Goal: Information Seeking & Learning: Learn about a topic

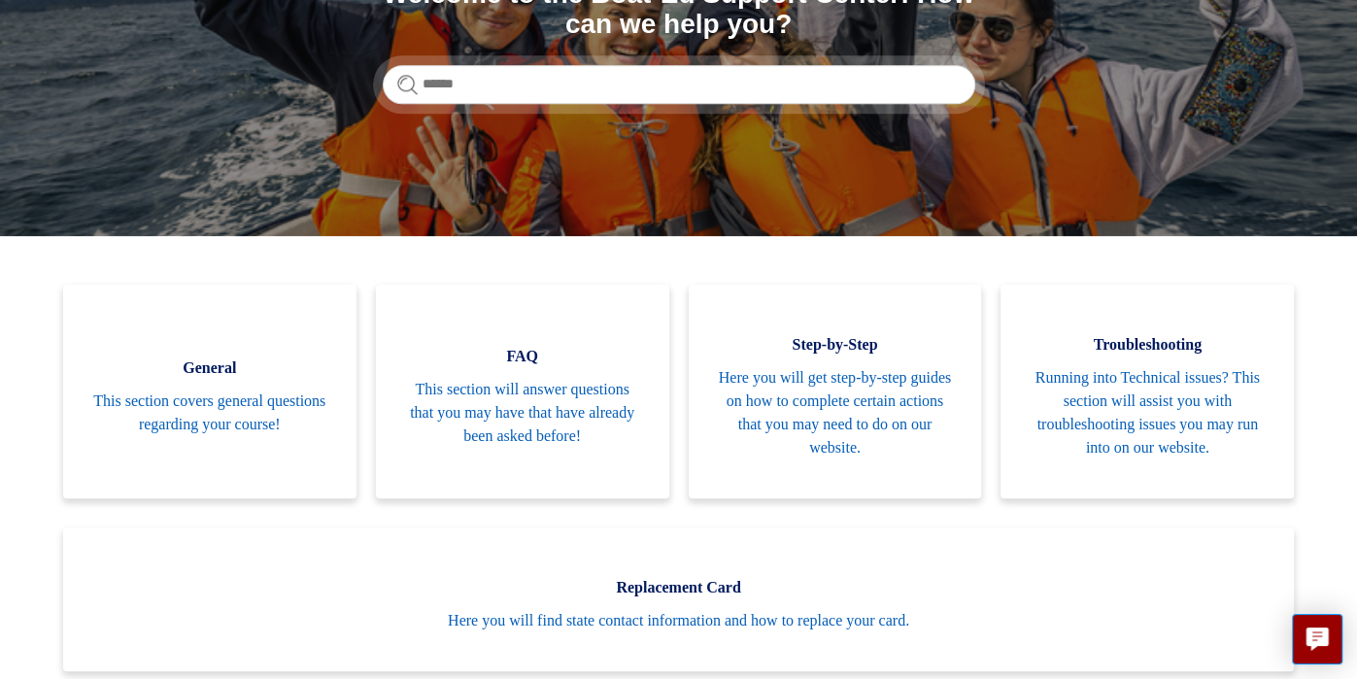
scroll to position [279, 0]
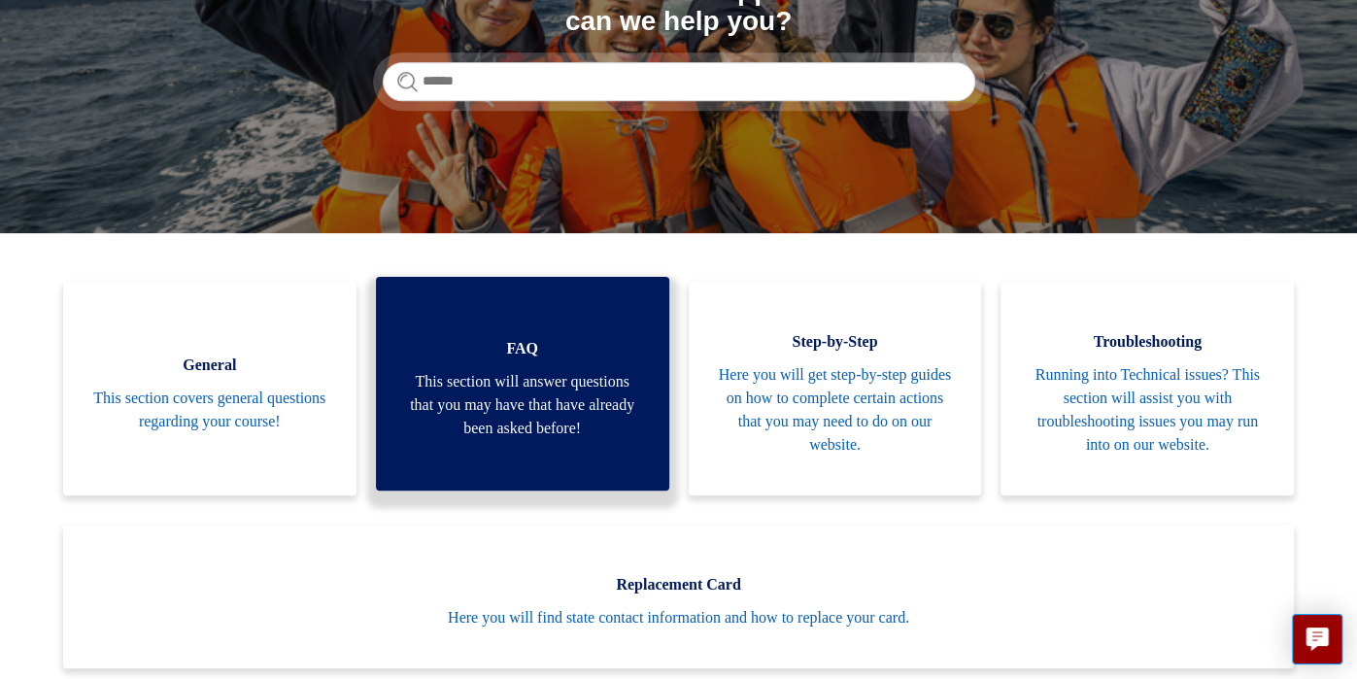
click at [601, 431] on span "This section will answer questions that you may have that have already been ask…" at bounding box center [522, 405] width 235 height 70
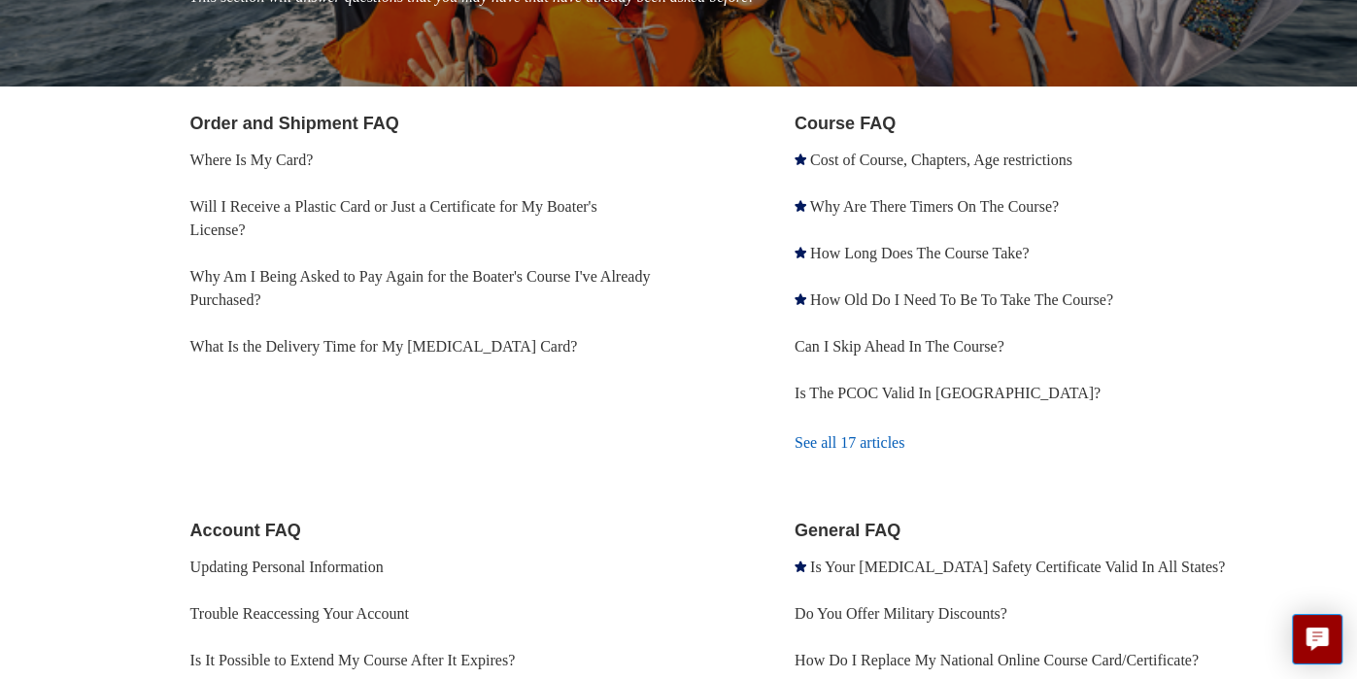
scroll to position [318, 0]
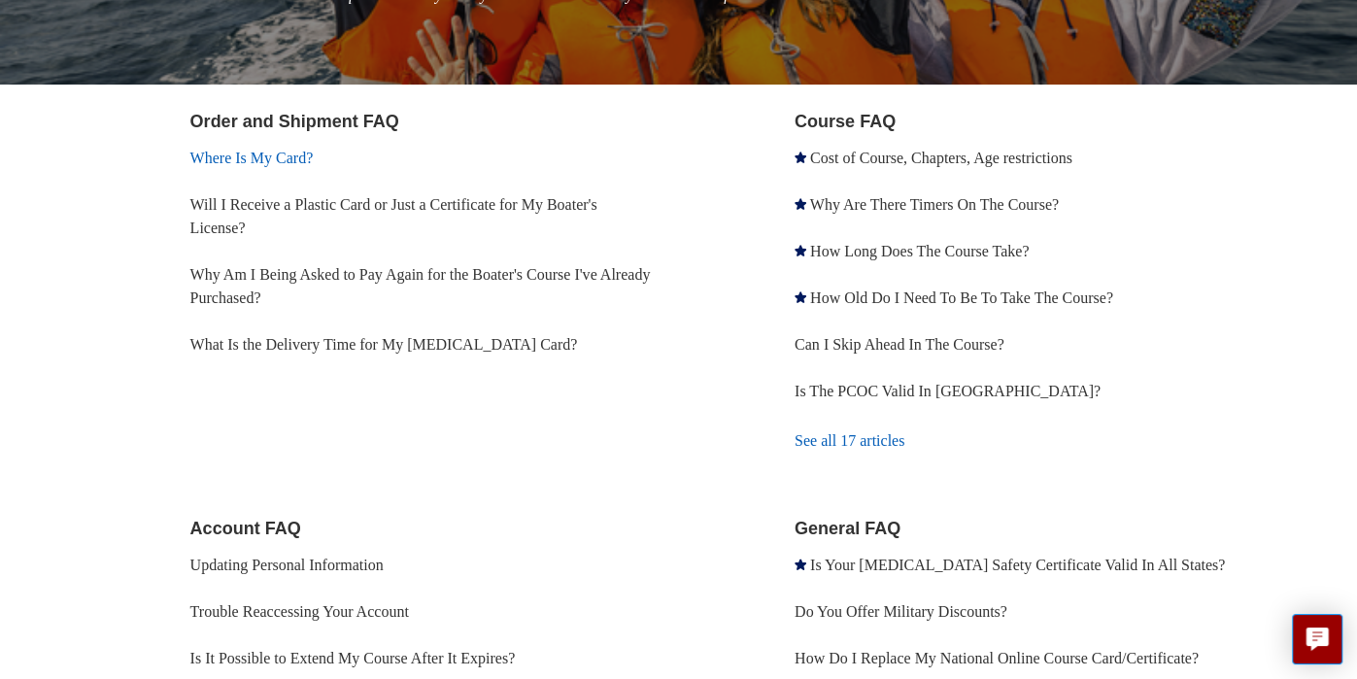
click at [295, 160] on link "Where Is My Card?" at bounding box center [251, 158] width 123 height 17
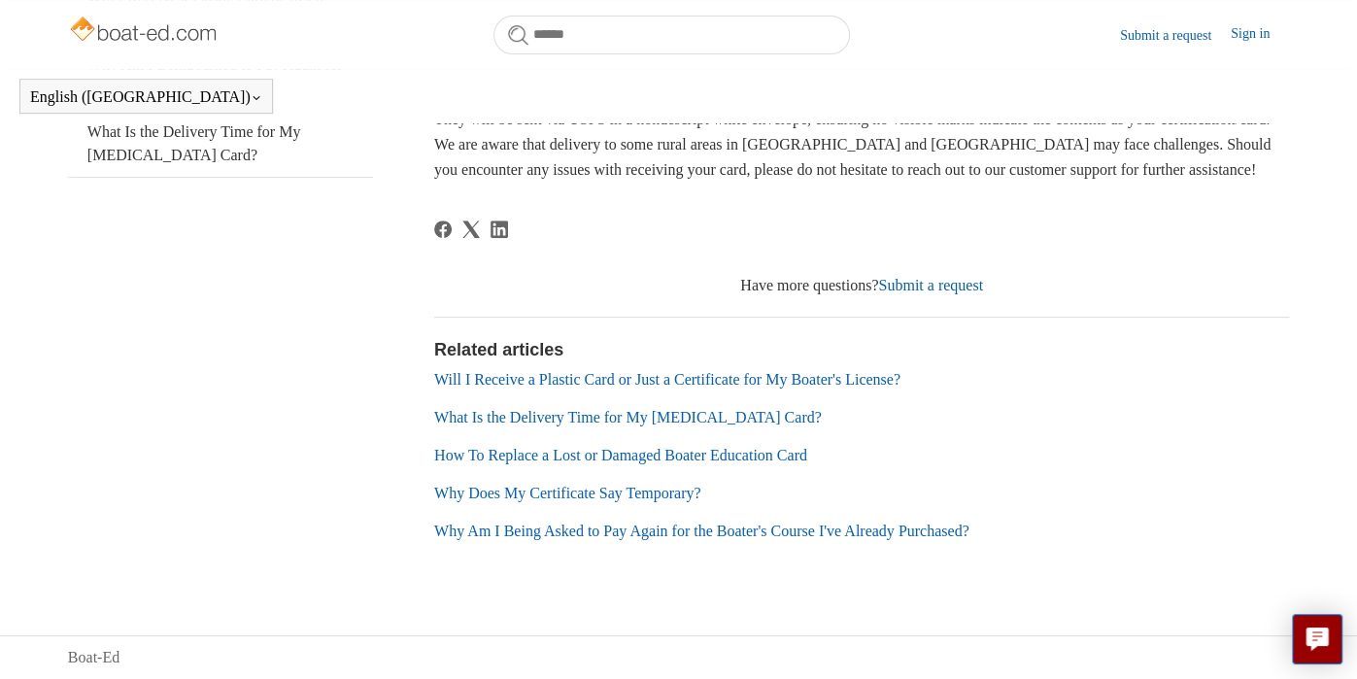
scroll to position [470, 0]
click at [666, 383] on link "Will I Receive a Plastic Card or Just a Certificate for My Boater's License?" at bounding box center [667, 379] width 466 height 17
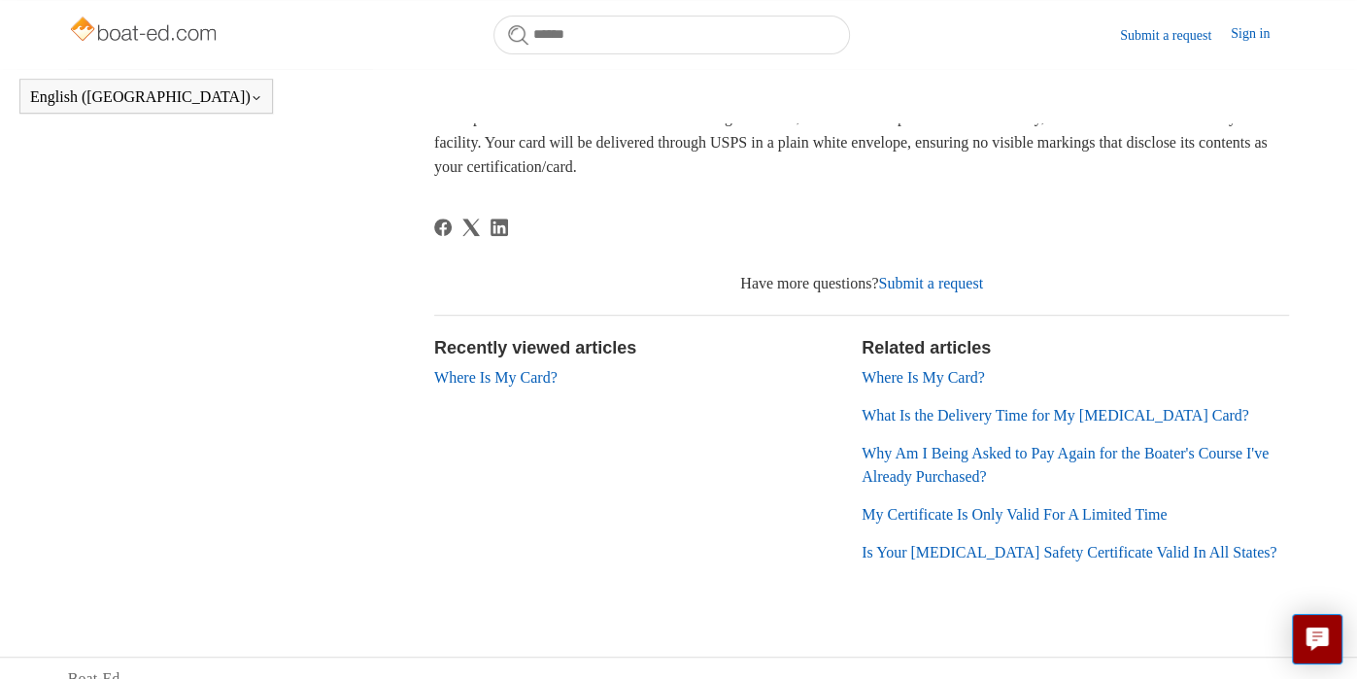
scroll to position [574, 0]
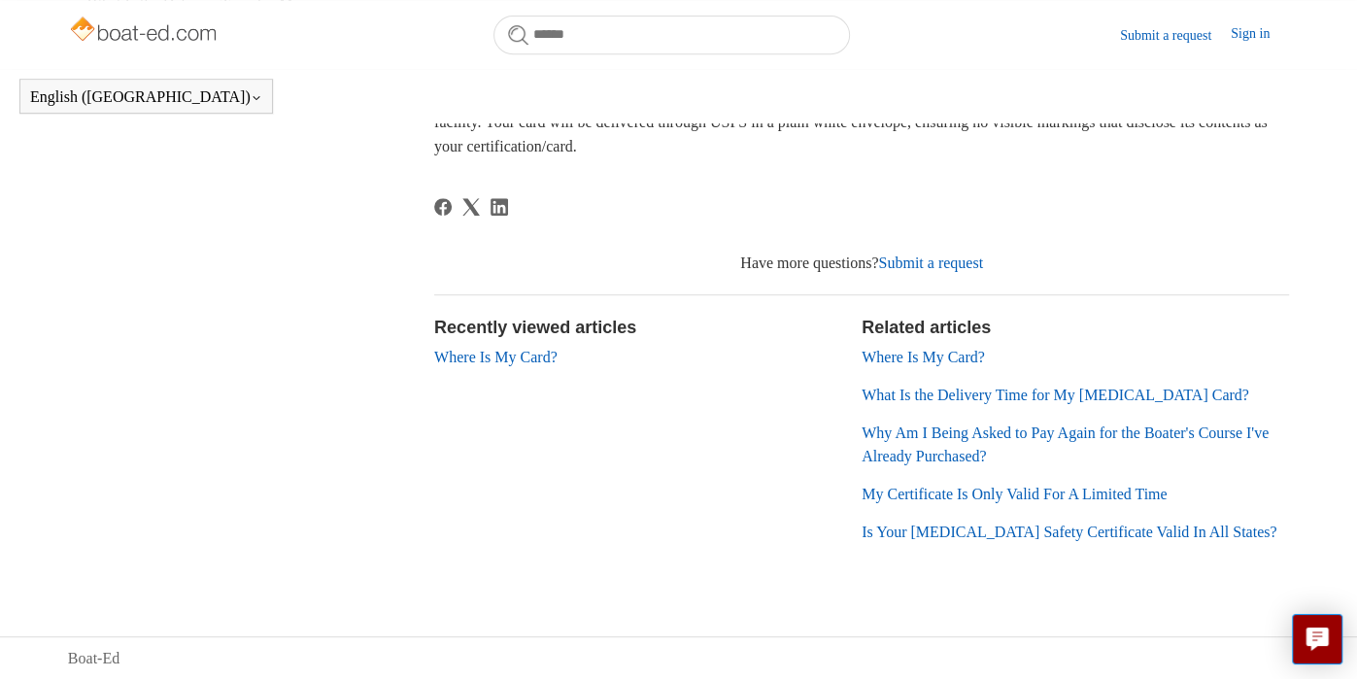
click at [914, 532] on link "Is Your [MEDICAL_DATA] Safety Certificate Valid In All States?" at bounding box center [1069, 532] width 415 height 17
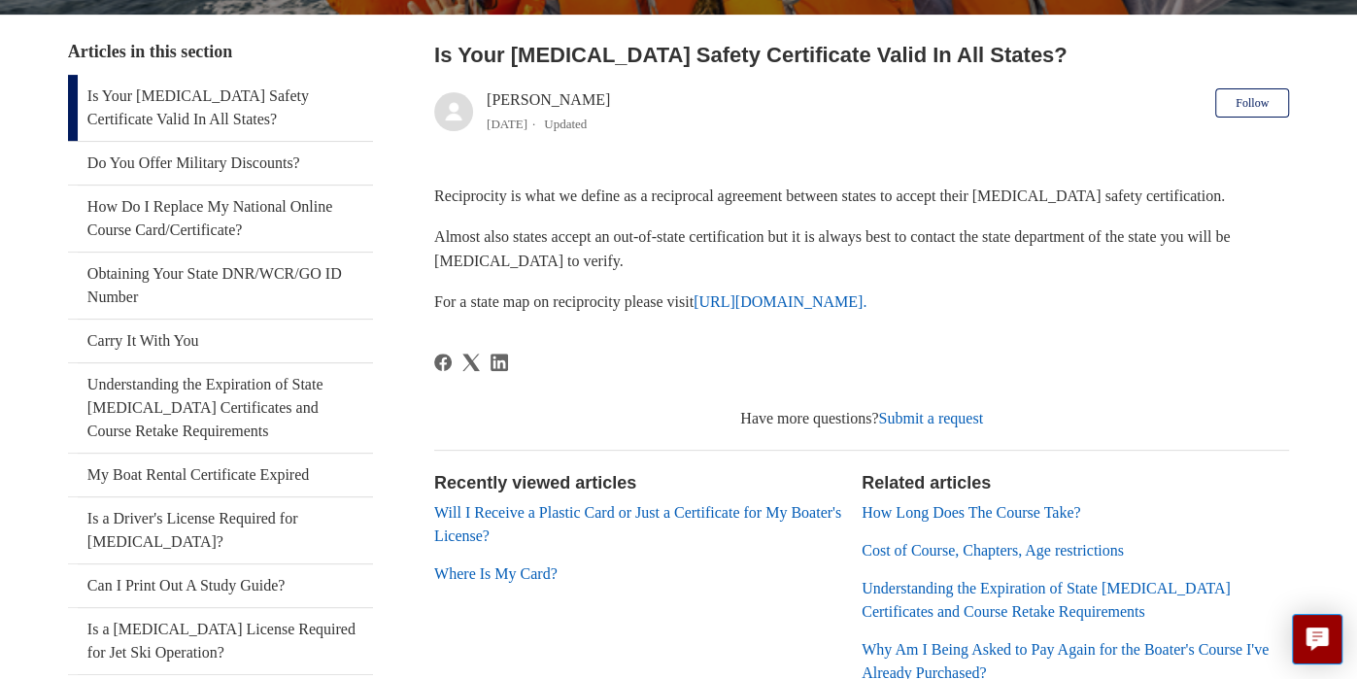
scroll to position [357, 0]
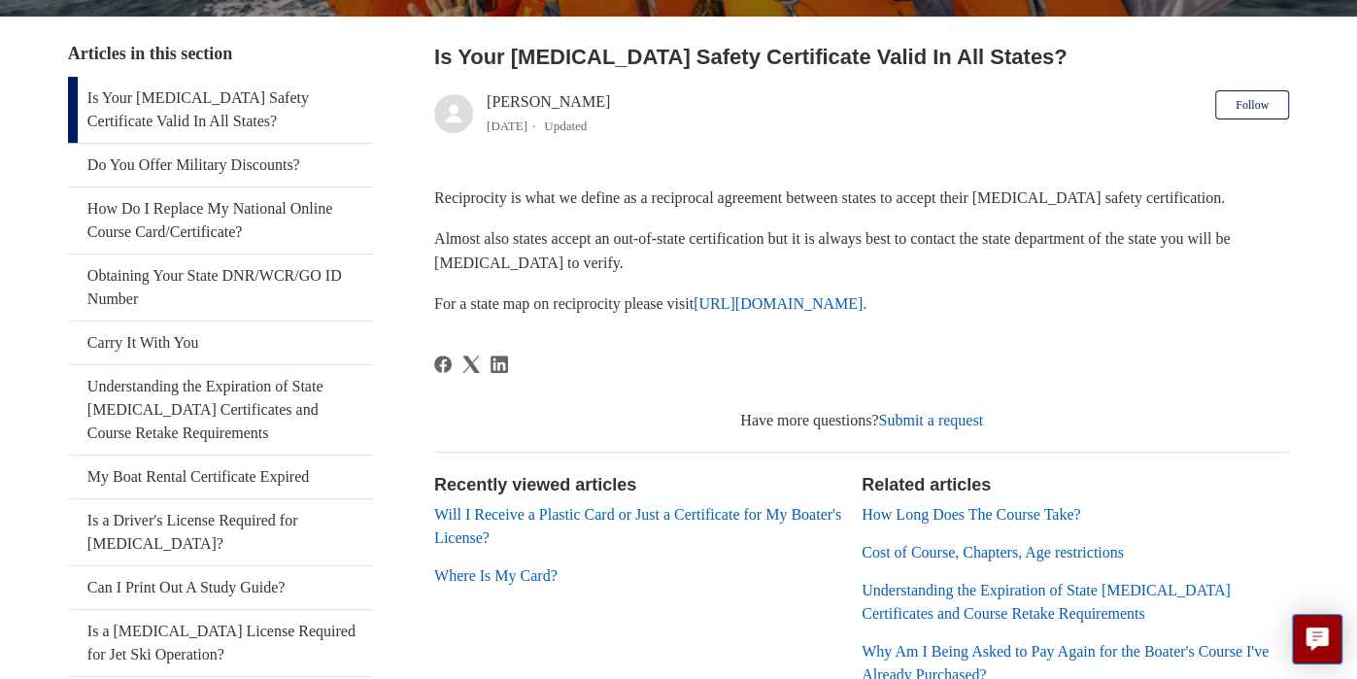
click at [768, 306] on link "[URL][DOMAIN_NAME]." at bounding box center [780, 303] width 173 height 17
